Goal: Task Accomplishment & Management: Complete application form

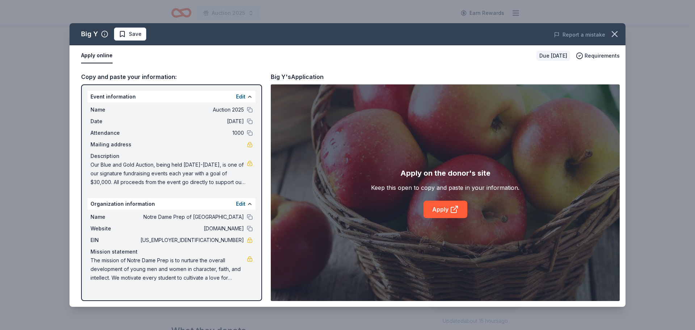
scroll to position [217, 0]
click at [133, 39] on button "Save" at bounding box center [130, 34] width 32 height 13
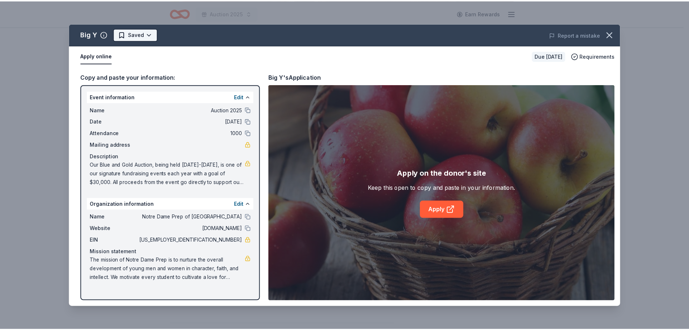
scroll to position [0, 0]
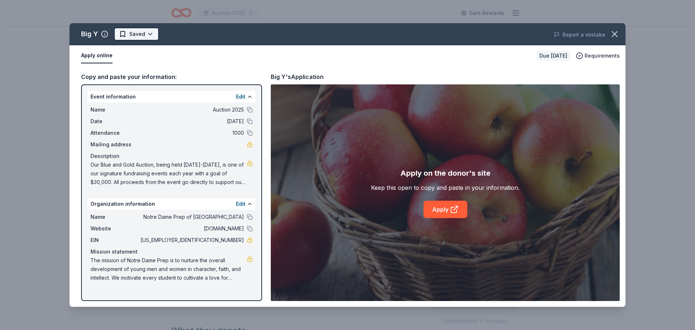
click at [138, 35] on html "Auction 2025 Earn Rewards Due in 46 days Share Big Y New Share Donating in CT; …" at bounding box center [347, 165] width 695 height 330
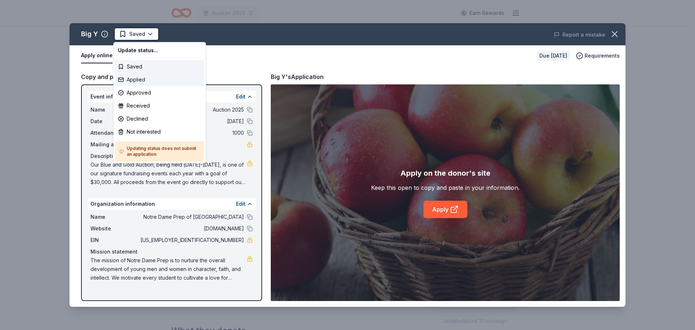
click at [140, 78] on div "Applied" at bounding box center [159, 79] width 89 height 13
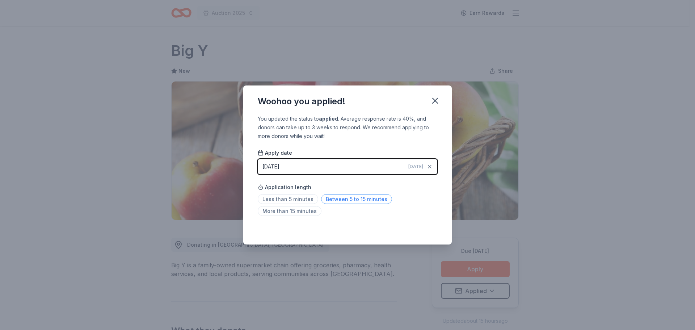
click at [336, 200] on span "Between 5 to 15 minutes" at bounding box center [356, 199] width 71 height 10
click at [434, 98] on icon "button" at bounding box center [435, 101] width 10 height 10
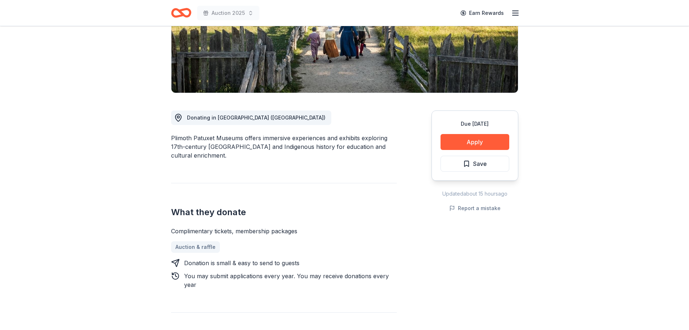
scroll to position [145, 0]
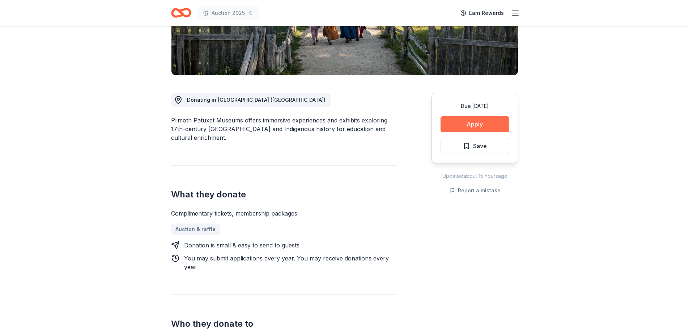
click at [481, 123] on button "Apply" at bounding box center [475, 124] width 69 height 16
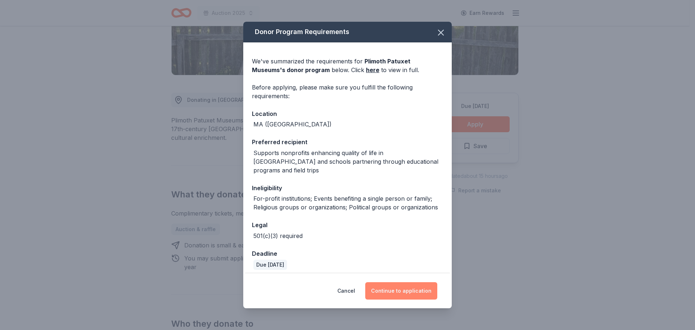
click at [400, 294] on button "Continue to application" at bounding box center [401, 290] width 72 height 17
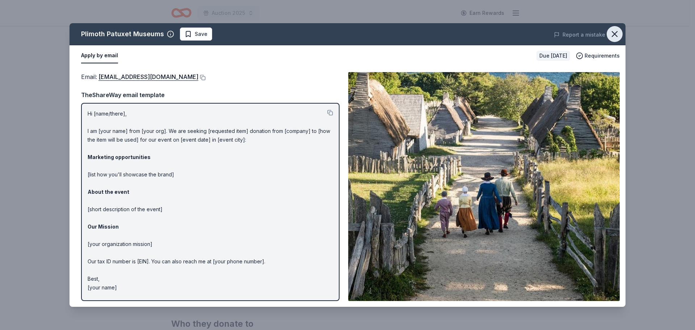
click at [616, 35] on icon "button" at bounding box center [614, 33] width 5 height 5
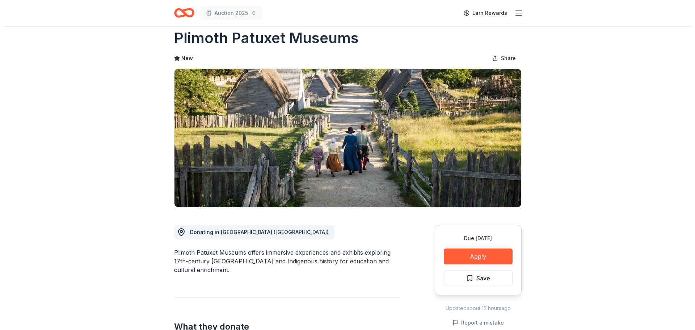
scroll to position [0, 0]
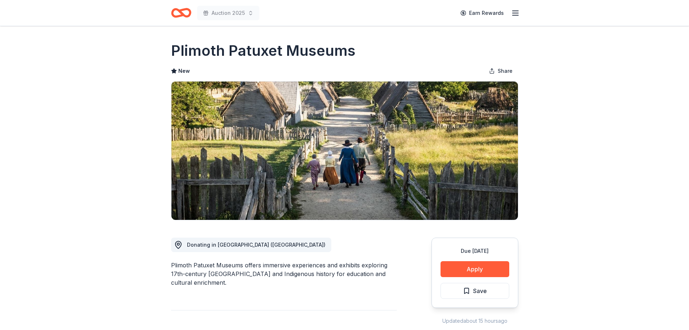
drag, startPoint x: 359, startPoint y: 53, endPoint x: 180, endPoint y: 48, distance: 179.6
click at [180, 48] on div "Plimoth Patuxet Museums" at bounding box center [344, 51] width 347 height 20
drag, startPoint x: 171, startPoint y: 47, endPoint x: 313, endPoint y: 51, distance: 142.3
click at [313, 51] on h1 "Plimoth Patuxet Museums" at bounding box center [263, 51] width 185 height 20
click at [456, 265] on button "Apply" at bounding box center [475, 269] width 69 height 16
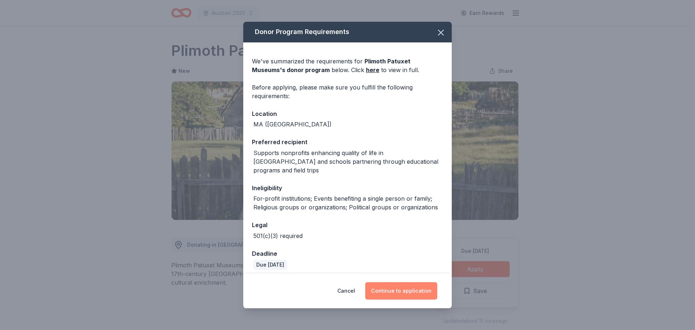
click at [394, 292] on button "Continue to application" at bounding box center [401, 290] width 72 height 17
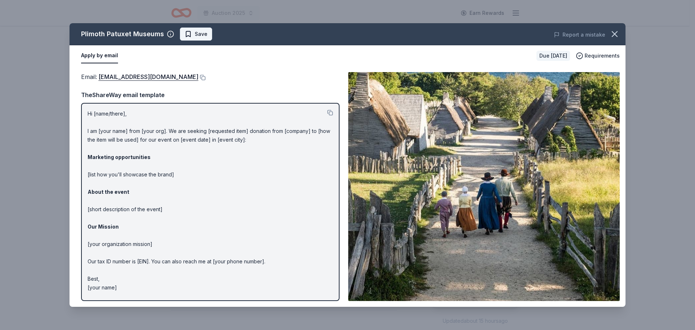
click at [195, 35] on span "Save" at bounding box center [201, 34] width 13 height 9
click at [195, 35] on html "Auction 2025 Earn Rewards Due [DATE] Share Plimoth Patuxet Museums New Share Do…" at bounding box center [347, 165] width 695 height 330
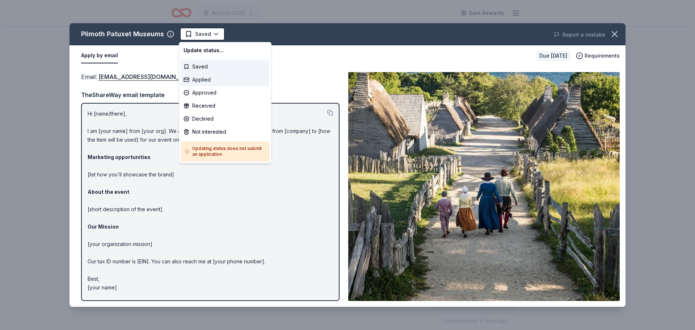
click at [204, 81] on div "Applied" at bounding box center [225, 79] width 89 height 13
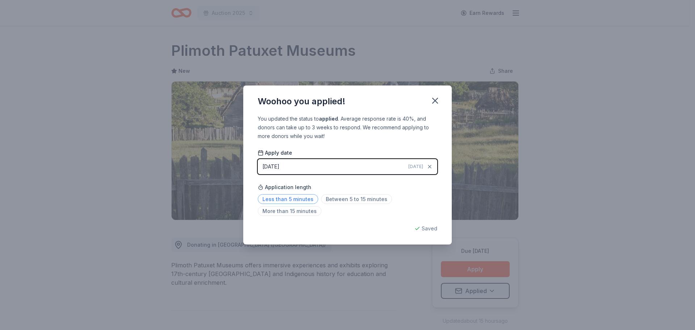
click at [300, 200] on span "Less than 5 minutes" at bounding box center [288, 199] width 60 height 10
click at [434, 99] on icon "button" at bounding box center [434, 100] width 5 height 5
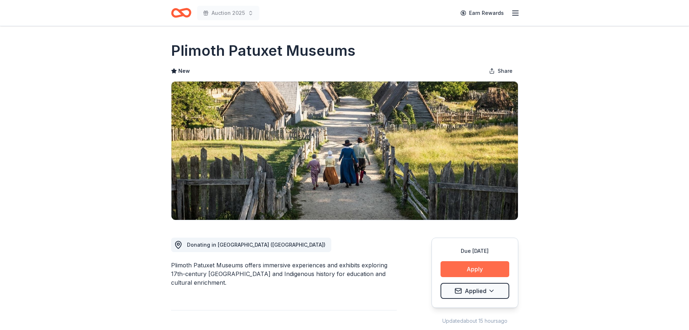
click at [477, 267] on button "Apply" at bounding box center [475, 269] width 69 height 16
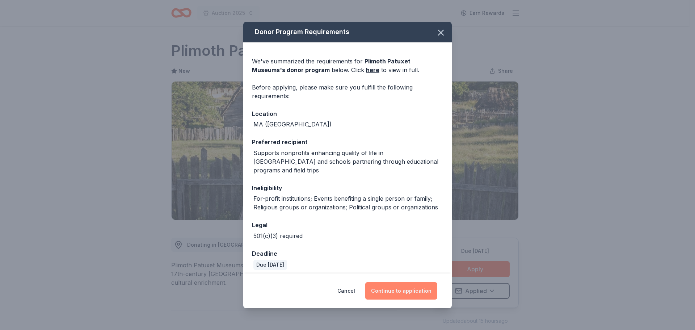
click at [402, 291] on button "Continue to application" at bounding box center [401, 290] width 72 height 17
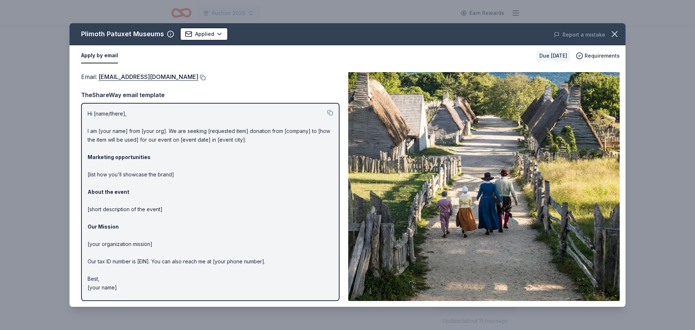
click at [198, 76] on button at bounding box center [201, 78] width 7 height 6
